Goal: Book appointment/travel/reservation

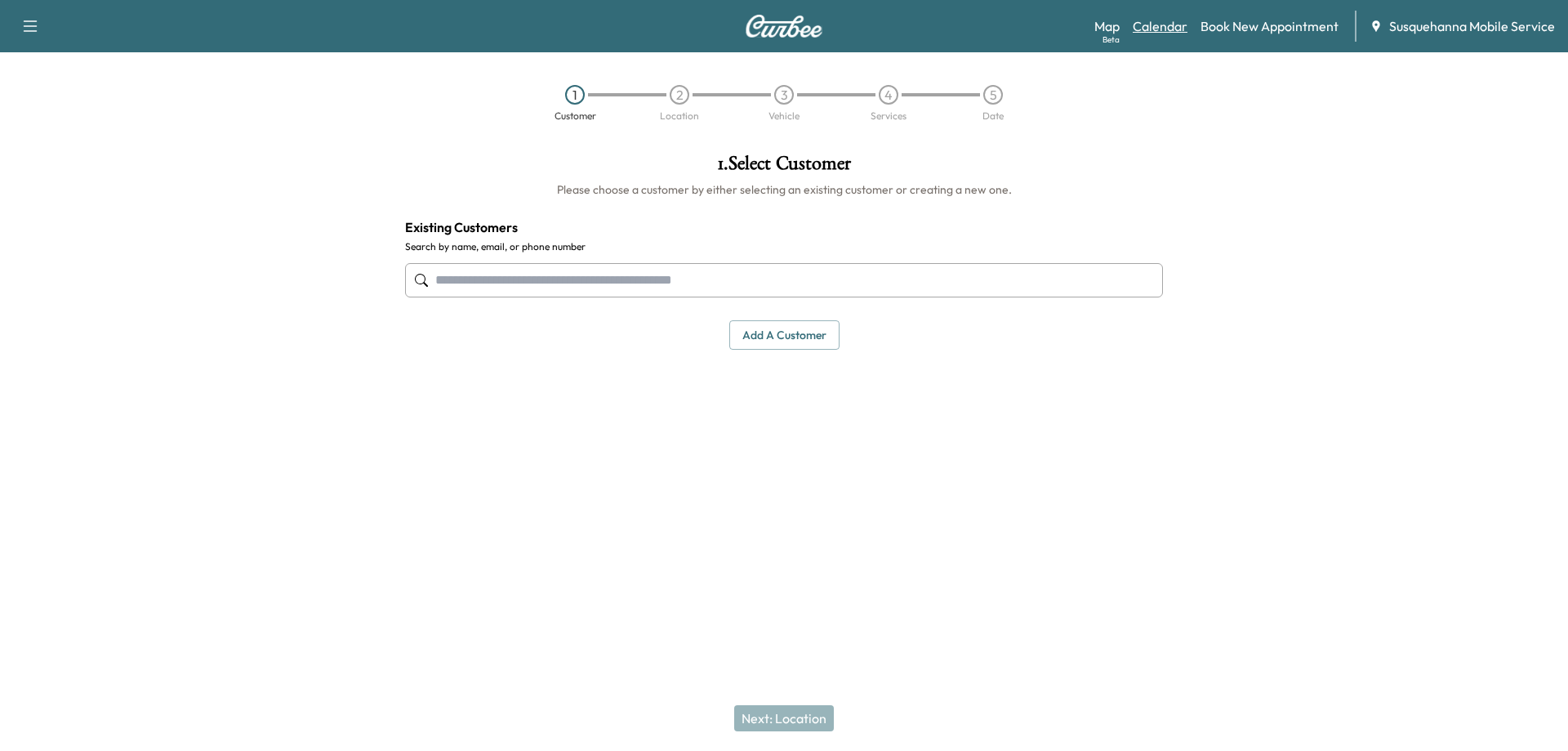
click at [1147, 19] on link "Calendar" at bounding box center [1160, 26] width 55 height 20
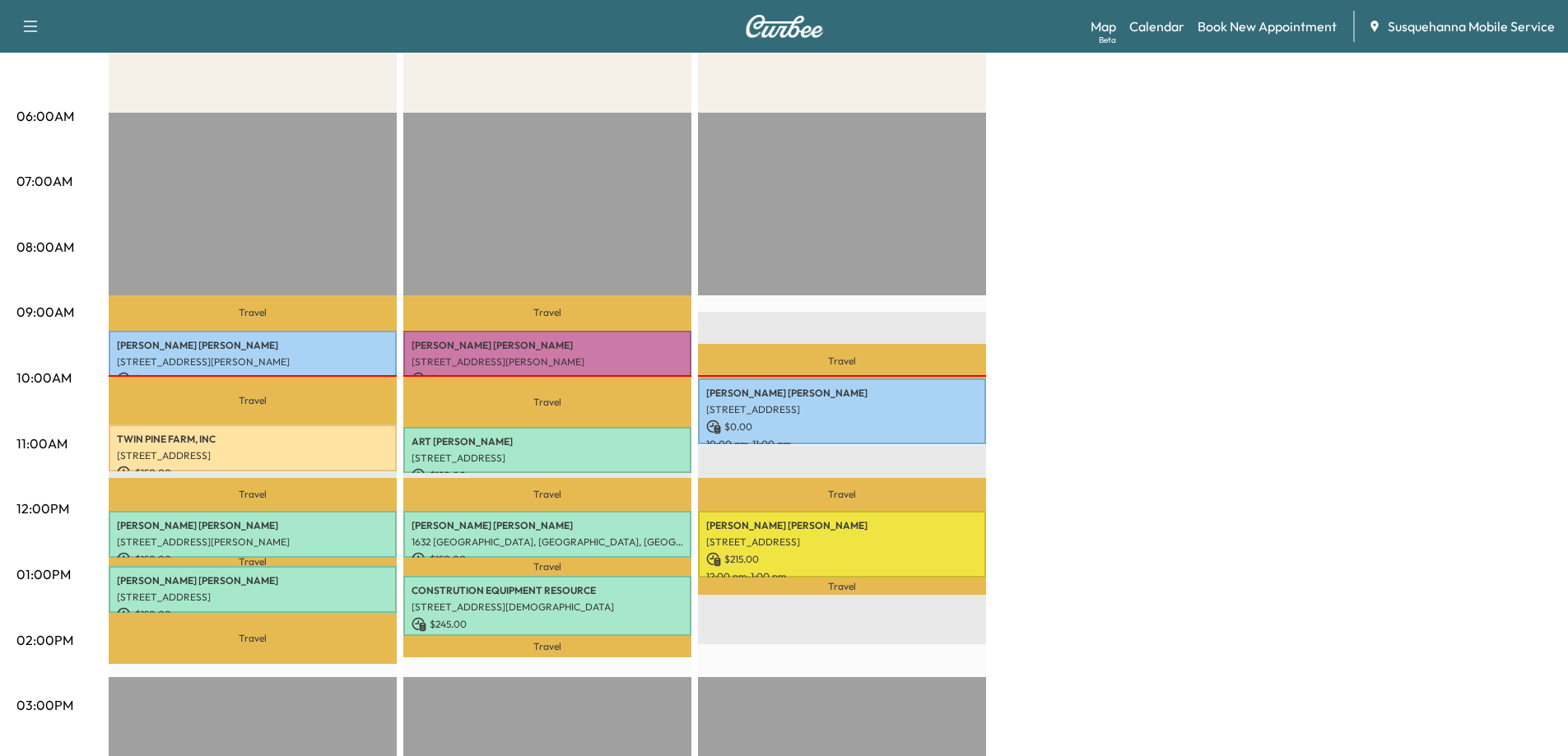
scroll to position [247, 0]
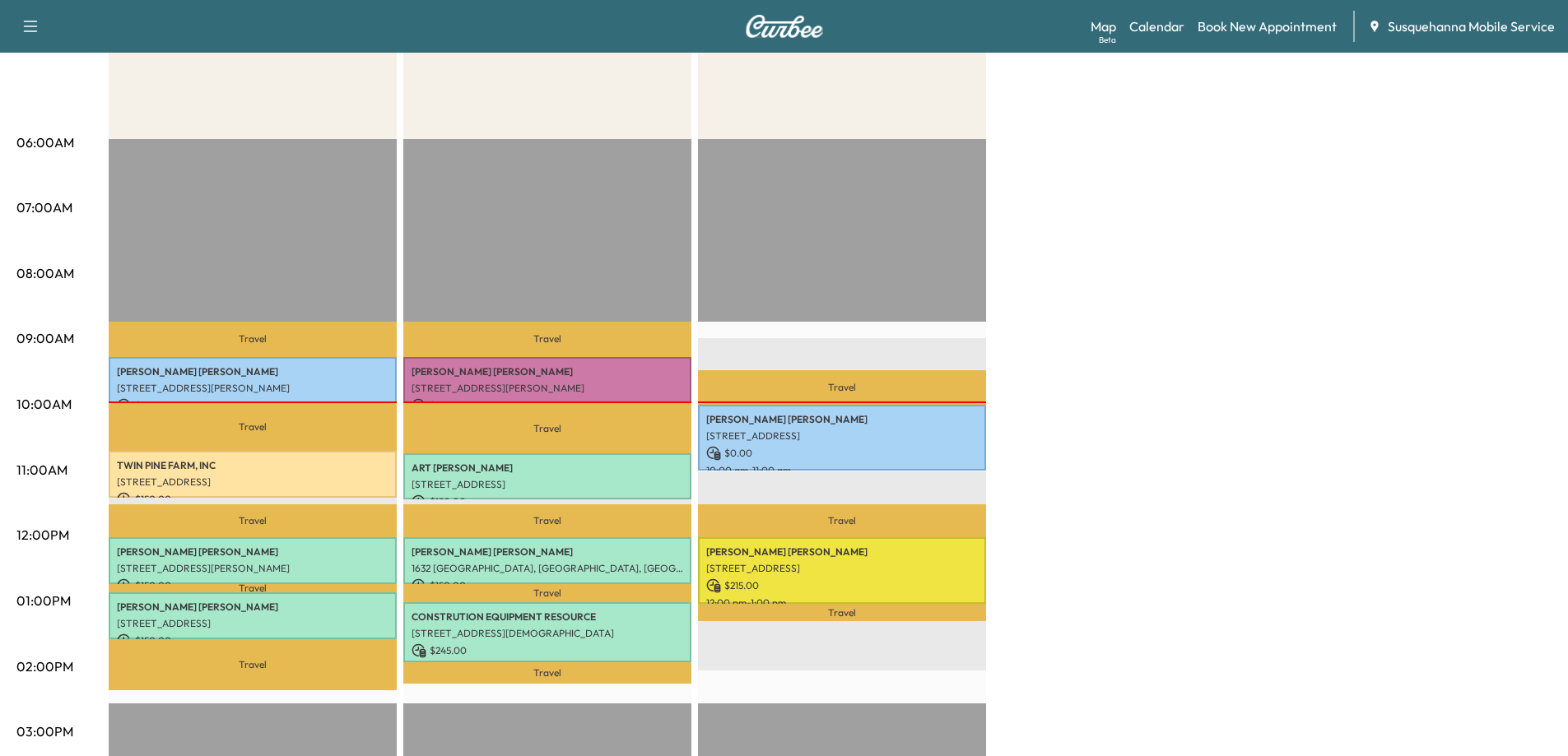
click at [1116, 518] on div "[PERSON_NAME] F Customer Revenue $ 600.00 Work Time 168 mins Transit Time 131 m…" at bounding box center [830, 584] width 1443 height 1234
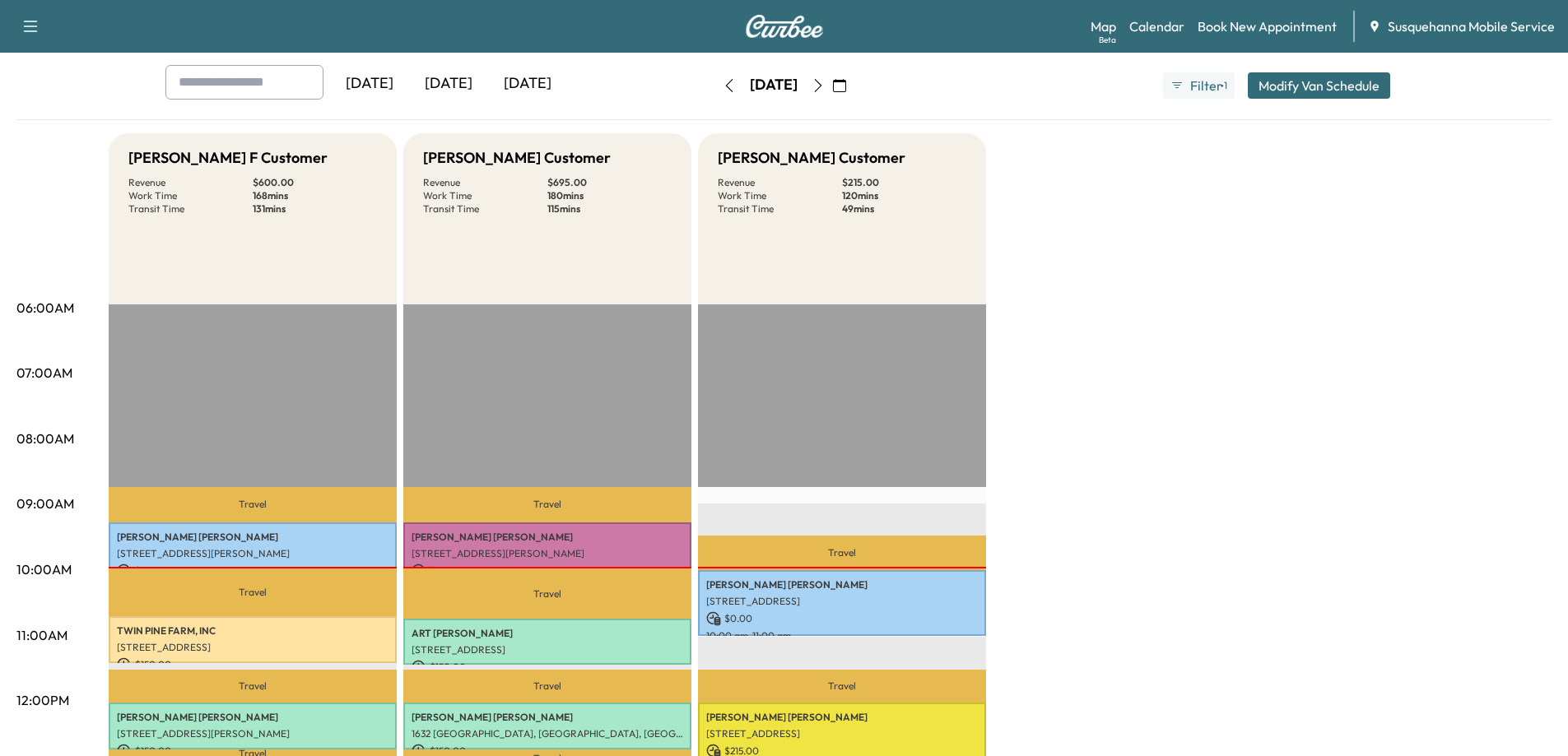
scroll to position [0, 0]
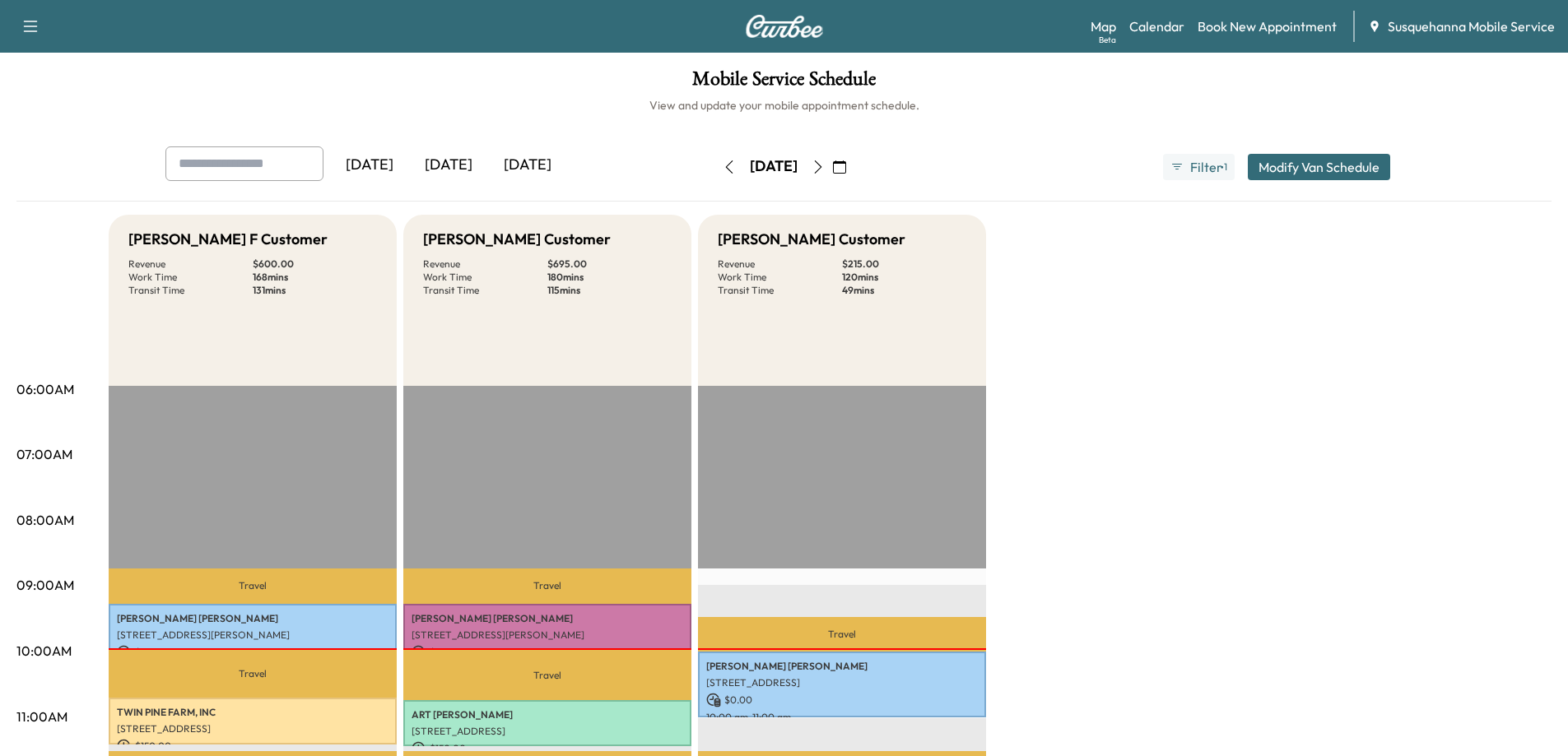
click at [1308, 166] on button "Modify Van Schedule" at bounding box center [1318, 166] width 142 height 26
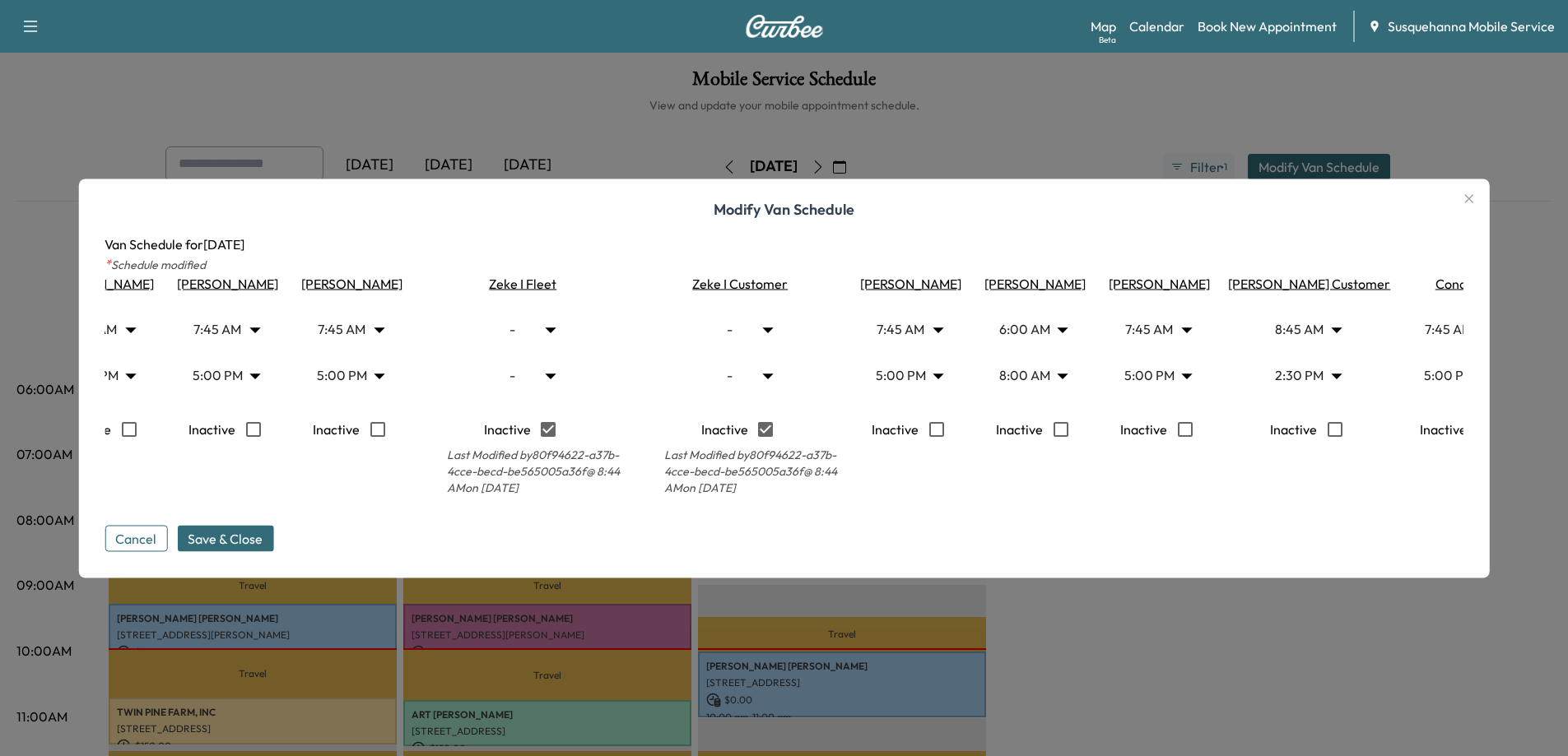
scroll to position [0, 984]
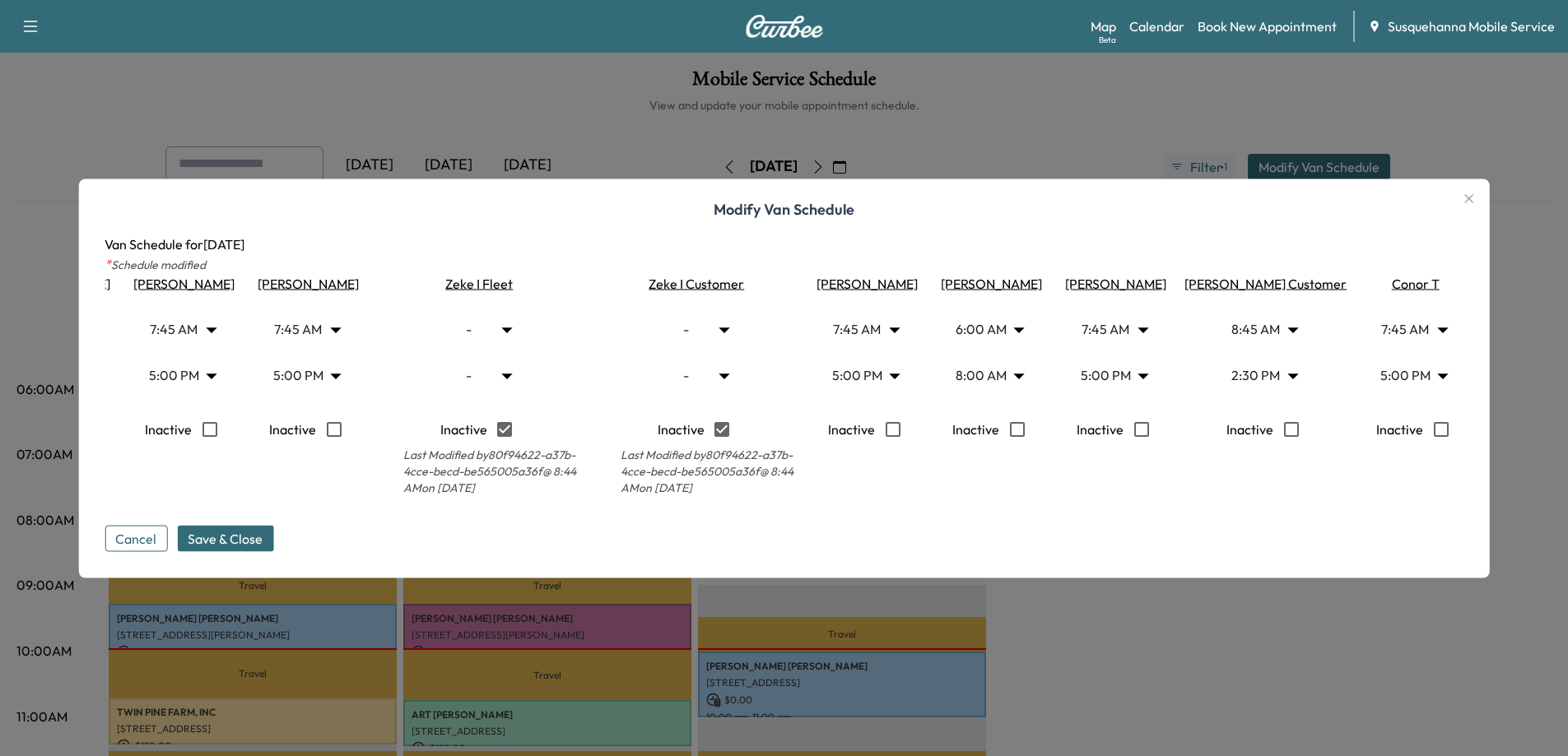
click at [1473, 194] on icon "button" at bounding box center [1469, 199] width 9 height 9
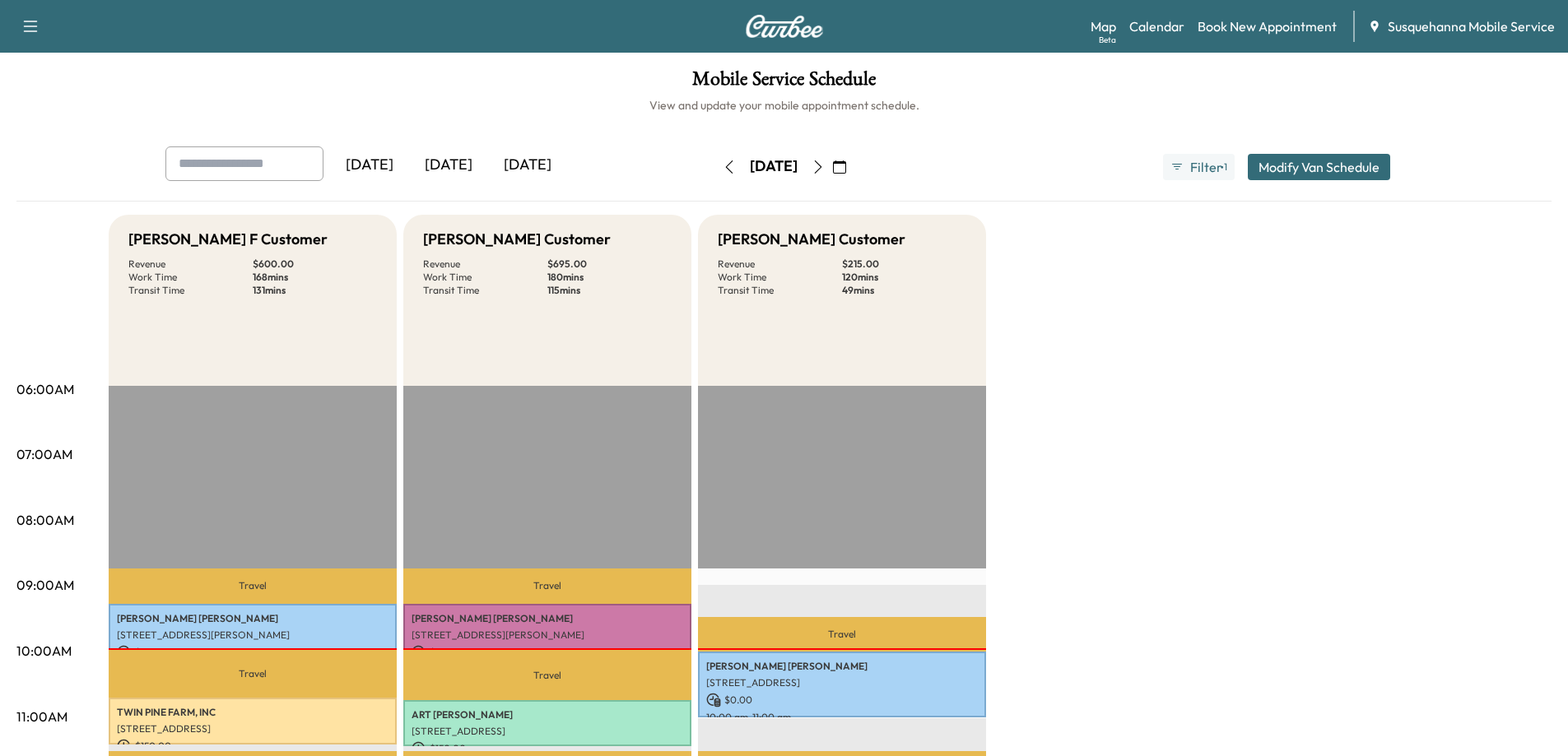
click at [1044, 149] on div "[DATE] [DATE] [DATE] [DATE] September 2025 S M T W T F S 31 1 2 3 4 5 6 7 8 9 1…" at bounding box center [784, 167] width 1264 height 41
drag, startPoint x: 1069, startPoint y: 251, endPoint x: 1069, endPoint y: 171, distance: 80.0
click at [1065, 158] on div "[DATE] [DATE] [DATE] [DATE] September 2025 S M T W T F S 31 1 2 3 4 5 6 7 8 9 1…" at bounding box center [784, 167] width 1264 height 41
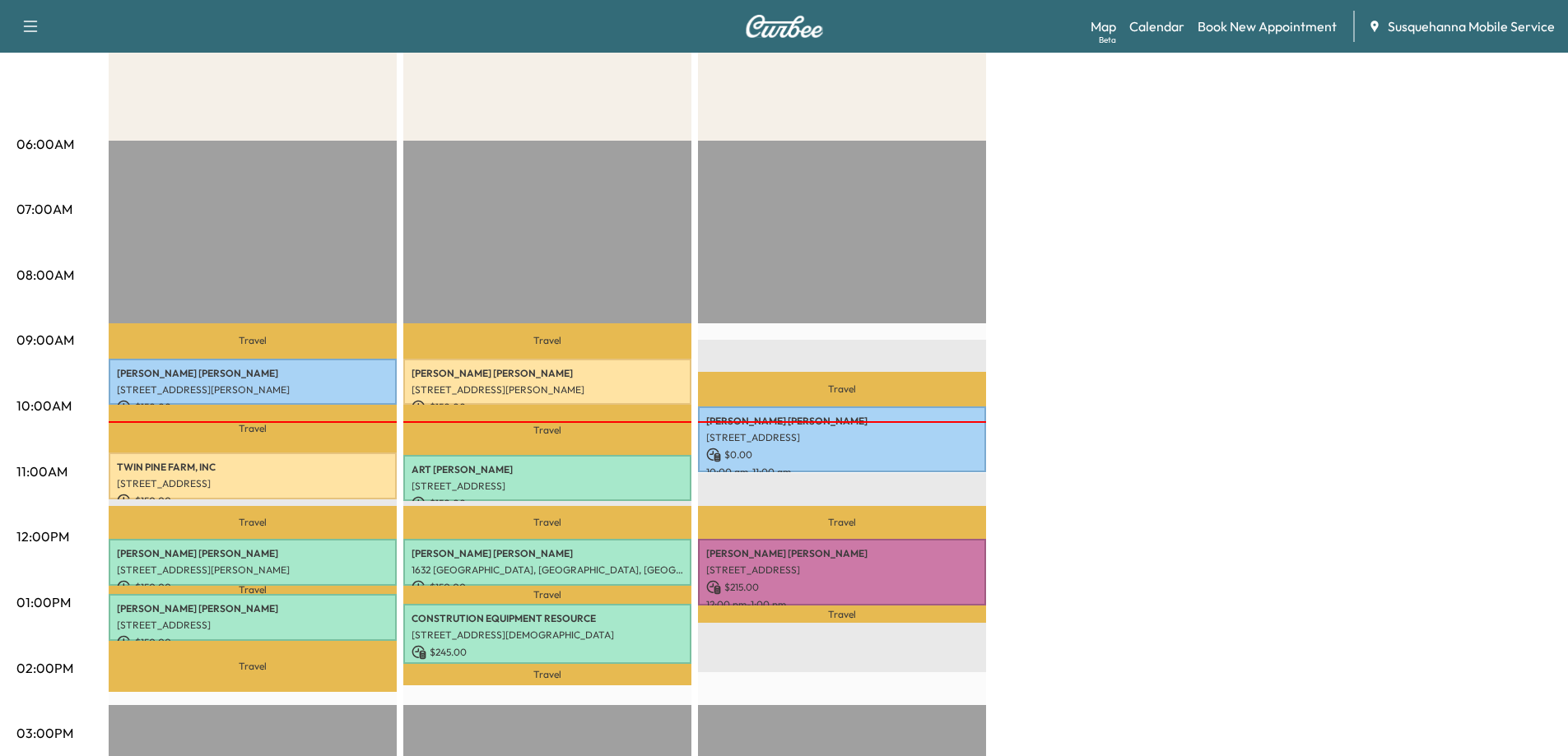
scroll to position [329, 0]
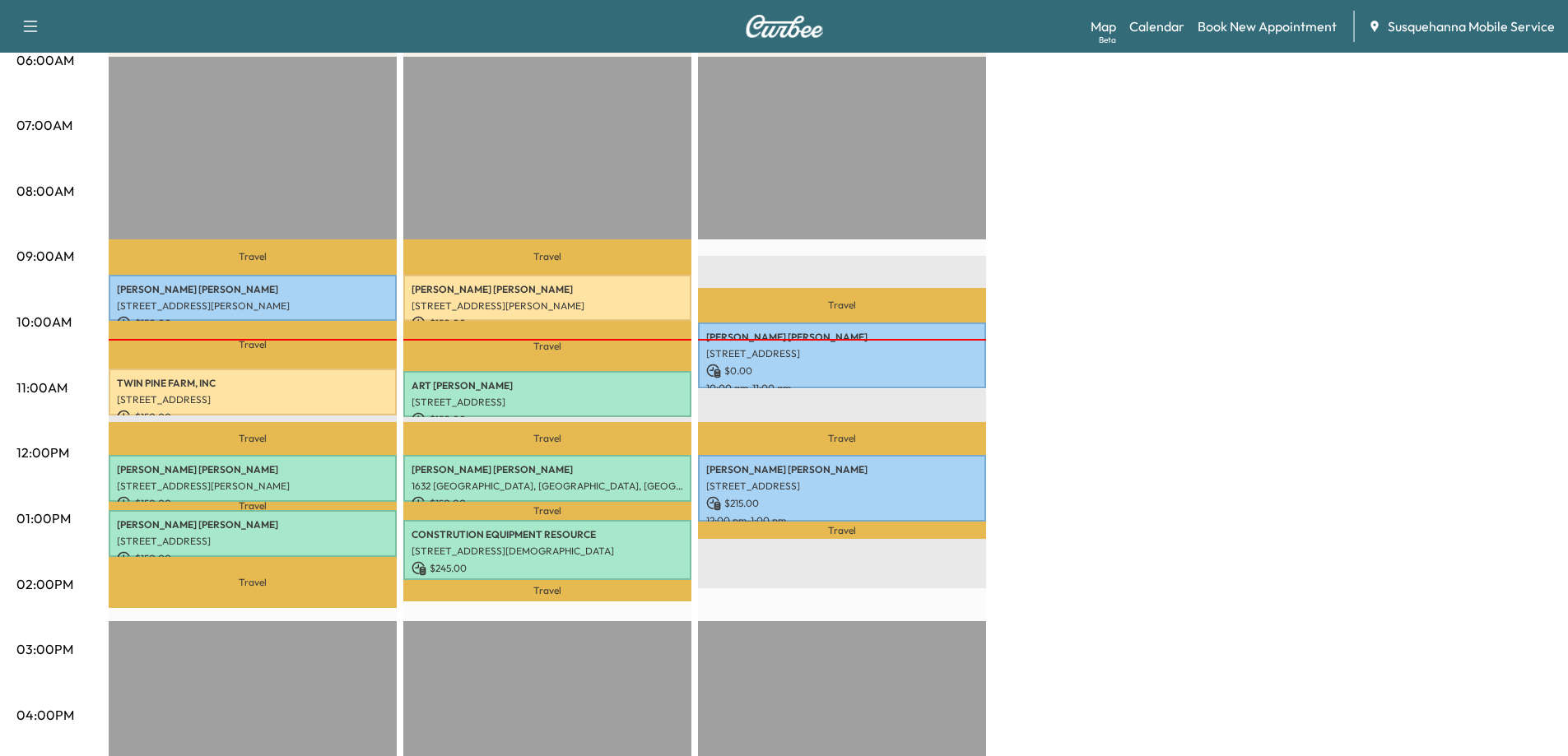
click at [1171, 329] on div "[PERSON_NAME] F Customer Revenue $ 600.00 Work Time 168 mins Transit Time 131 m…" at bounding box center [830, 502] width 1443 height 1234
